Goal: Information Seeking & Learning: Find specific fact

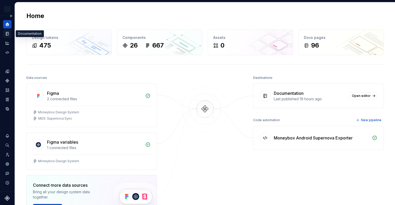
click at [7, 34] on icon "Documentation" at bounding box center [7, 33] width 5 height 5
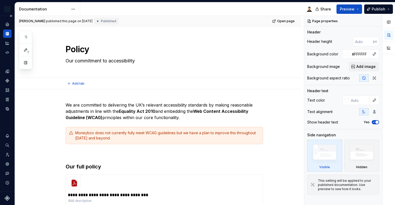
type textarea "*"
click at [6, 25] on icon "Home" at bounding box center [6, 23] width 3 height 3
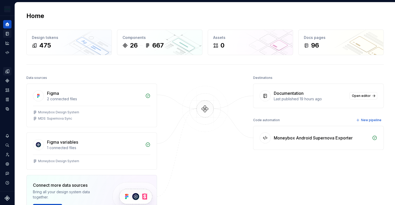
click at [6, 72] on icon "Design tokens" at bounding box center [7, 71] width 5 height 5
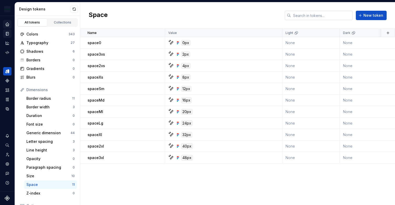
click at [319, 16] on input "text" at bounding box center [322, 15] width 62 height 9
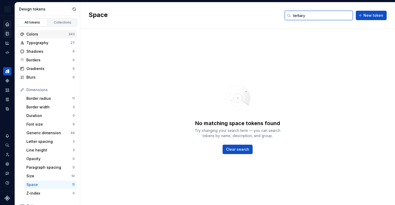
type input "tertiary"
click at [43, 35] on div "Colors" at bounding box center [47, 34] width 42 height 5
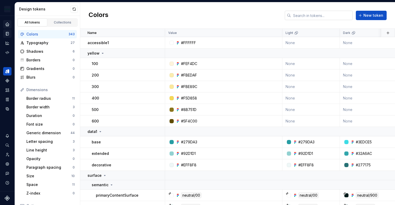
click at [305, 17] on input "text" at bounding box center [322, 15] width 62 height 9
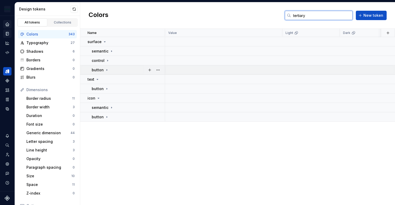
type input "tertiary"
click at [107, 70] on icon at bounding box center [107, 70] width 4 height 4
